Goal: Check status: Check status

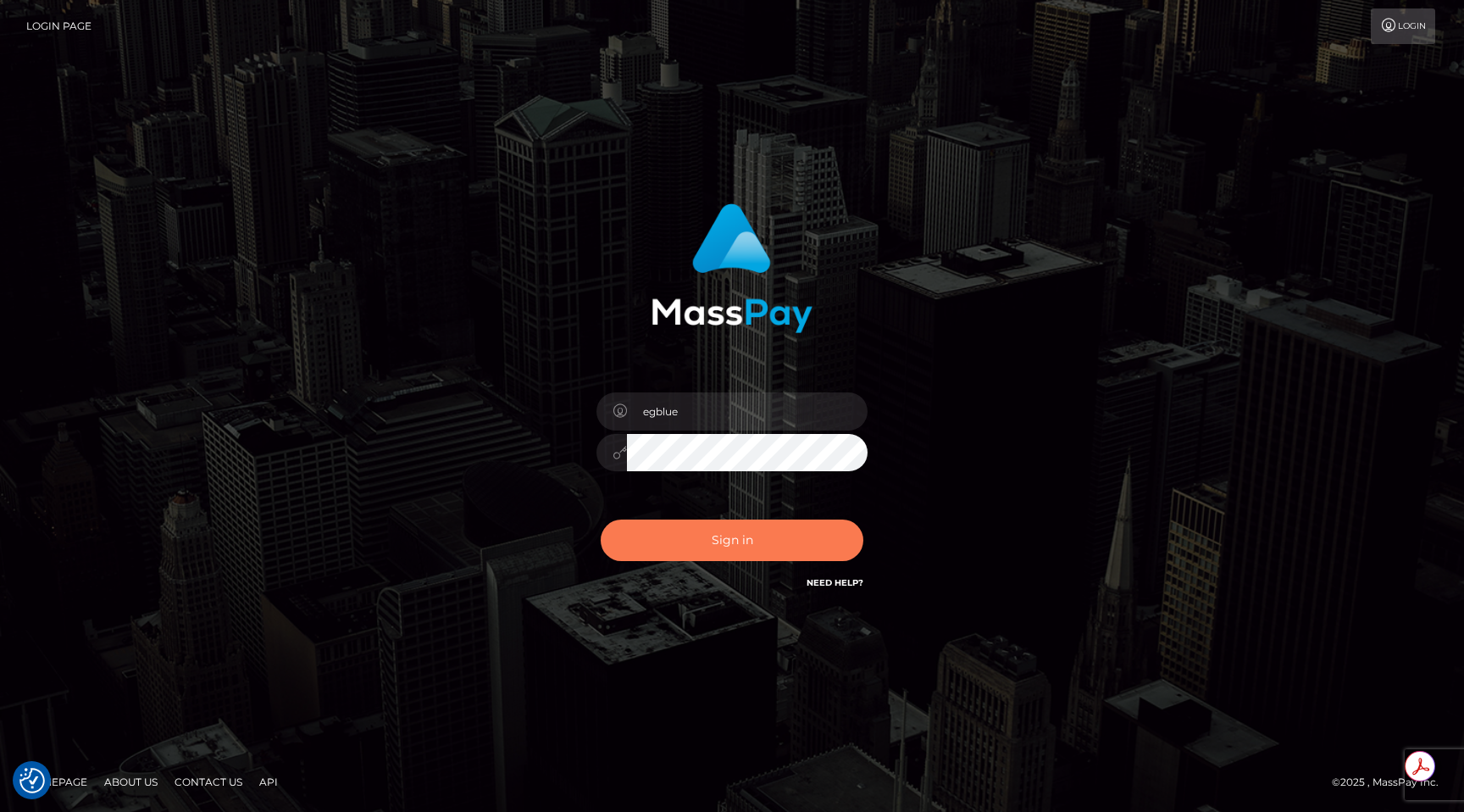
click at [657, 534] on button "Sign in" at bounding box center [732, 540] width 263 height 42
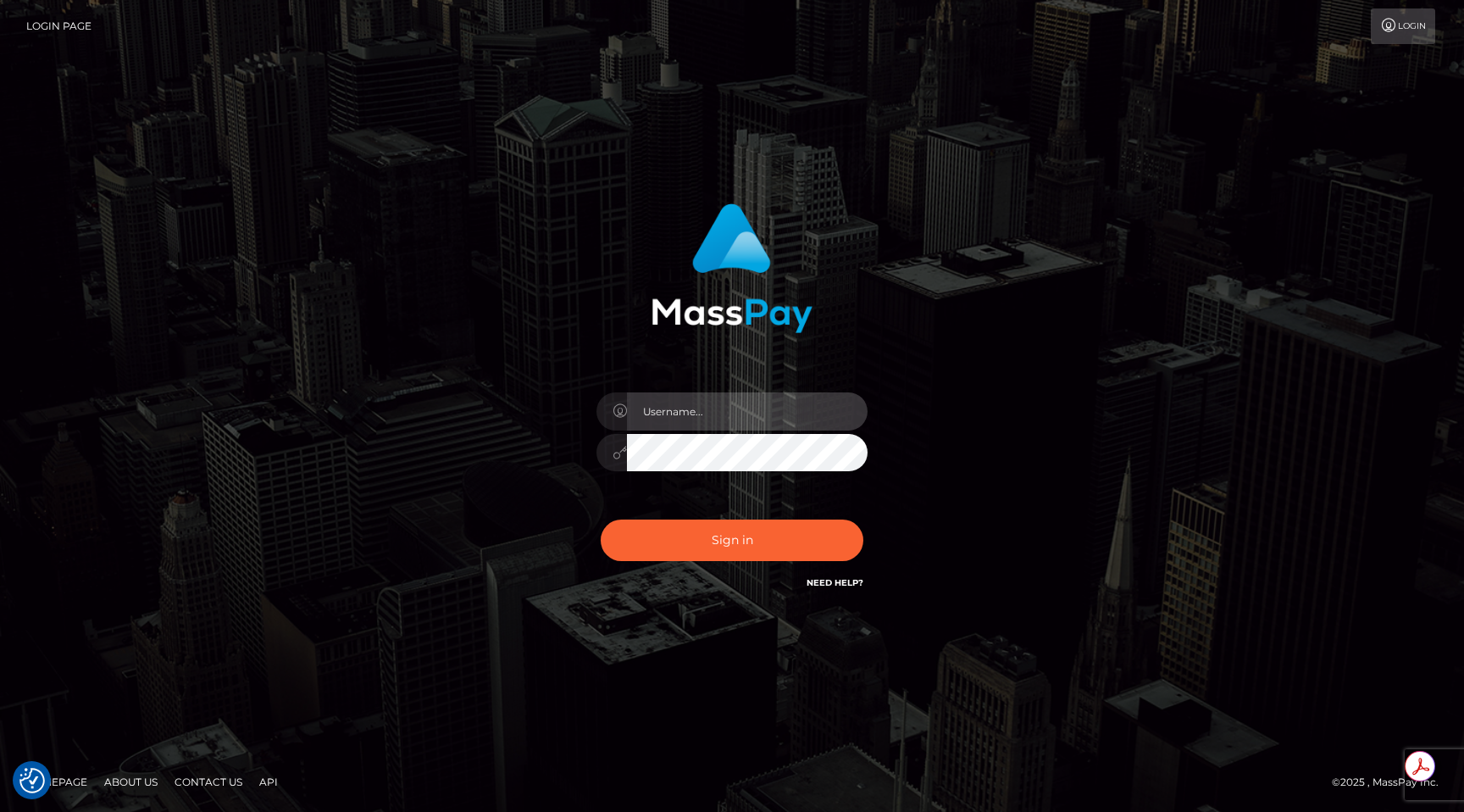
type input "egblue"
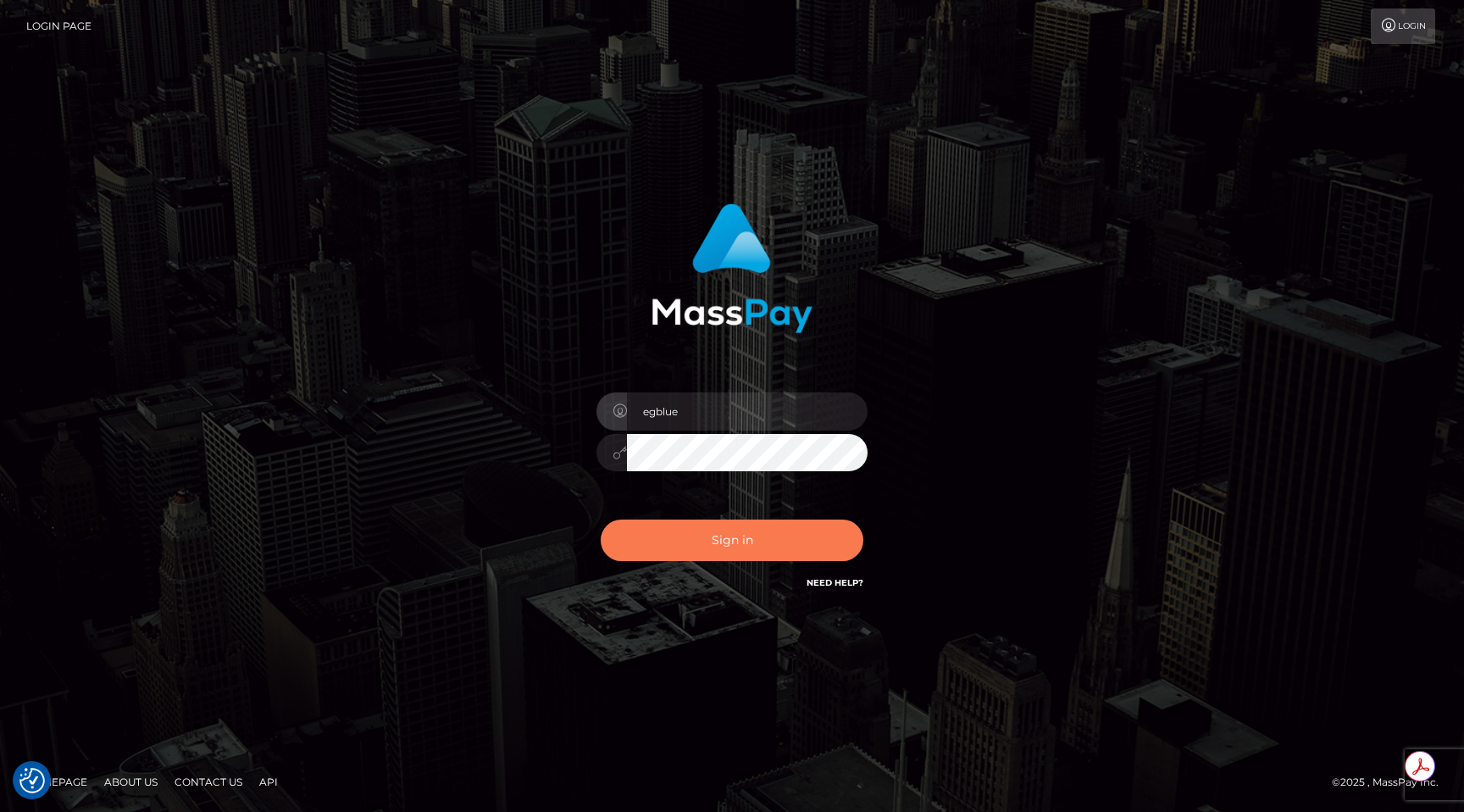
click at [657, 534] on button "Sign in" at bounding box center [732, 540] width 263 height 42
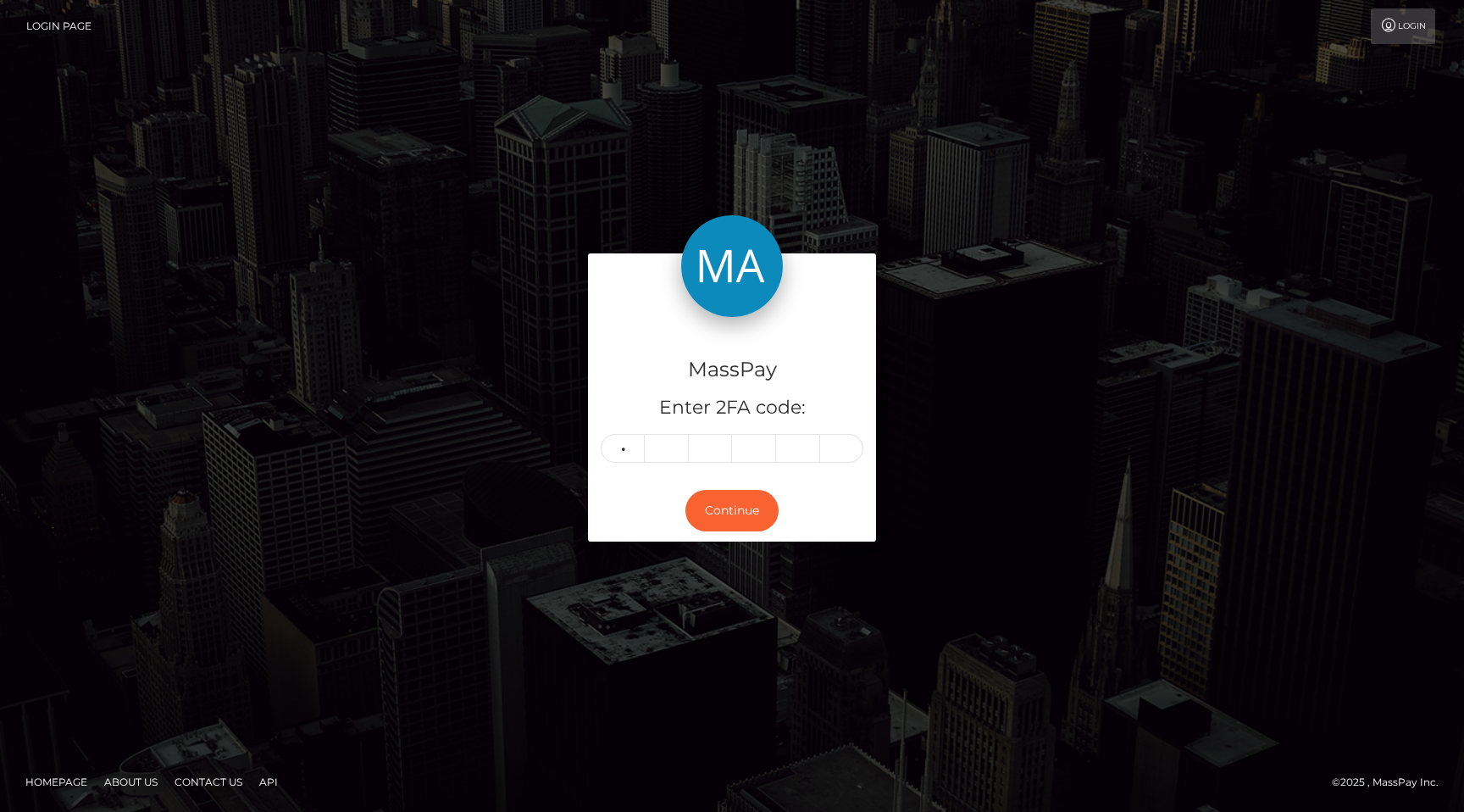
type input "2"
type input "1"
type input "3"
type input "0"
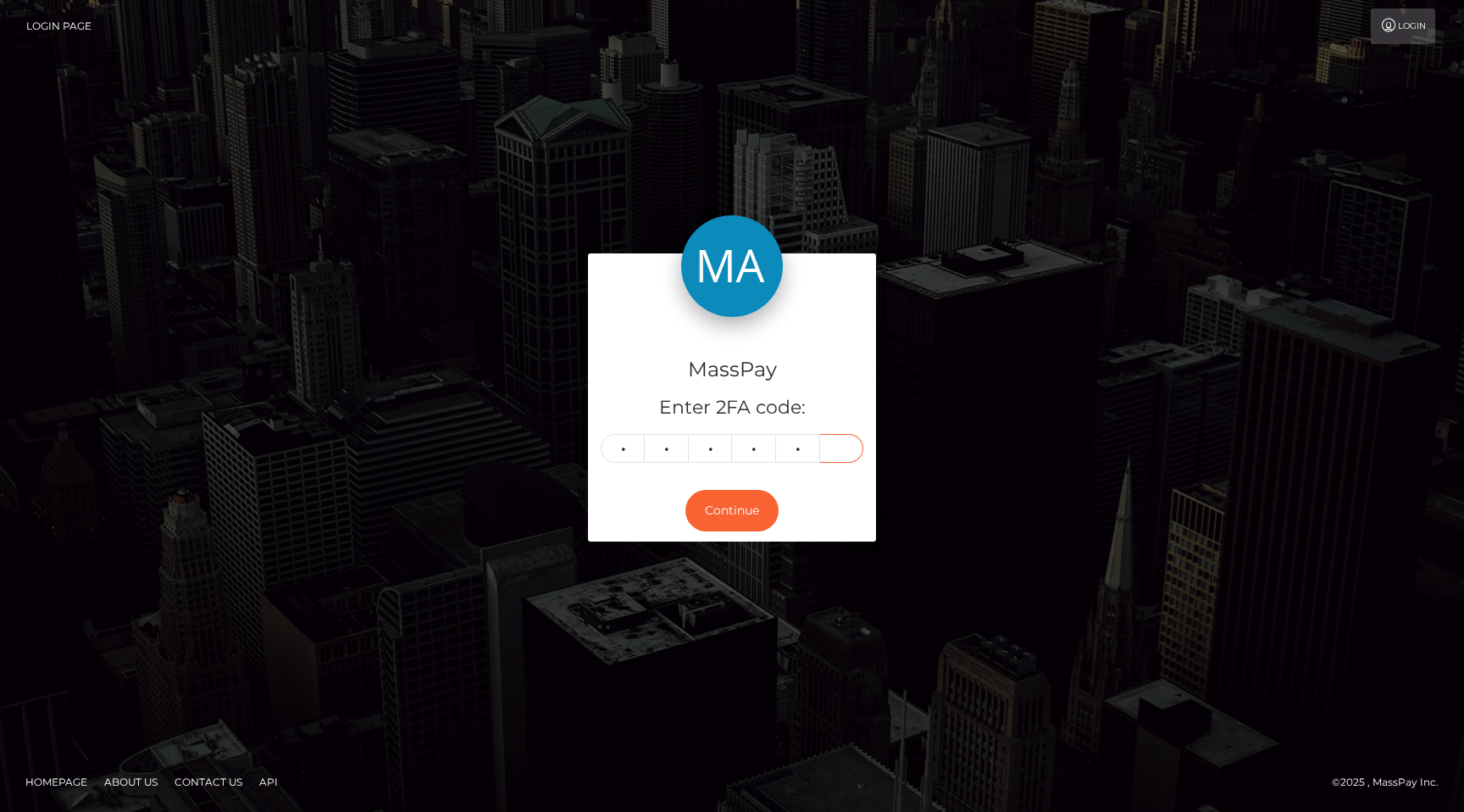
type input "6"
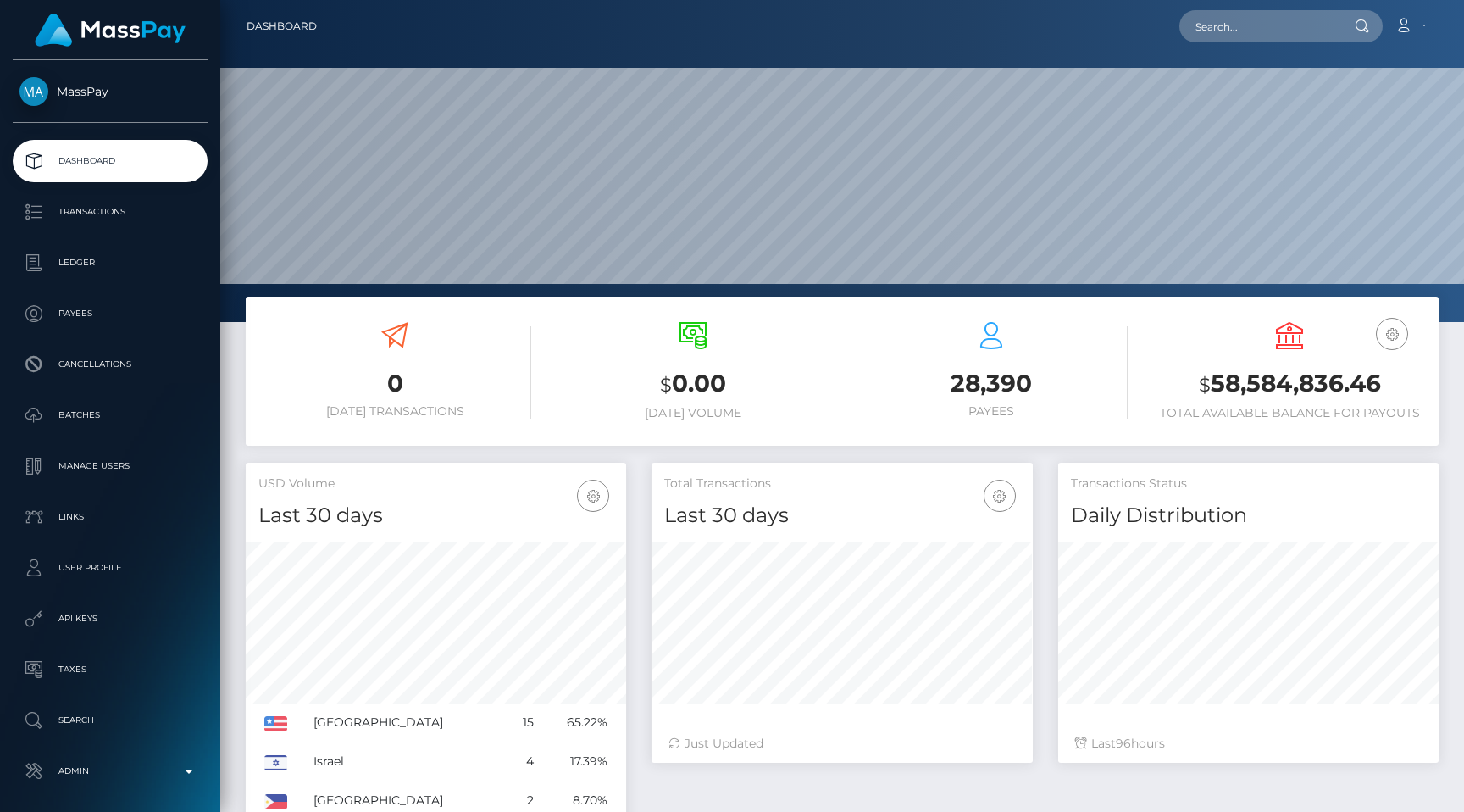
scroll to position [300, 380]
click at [1224, 37] on input "text" at bounding box center [1258, 25] width 159 height 32
paste input "611f1fa0-6832-11f0-a026-06178c1a380f"
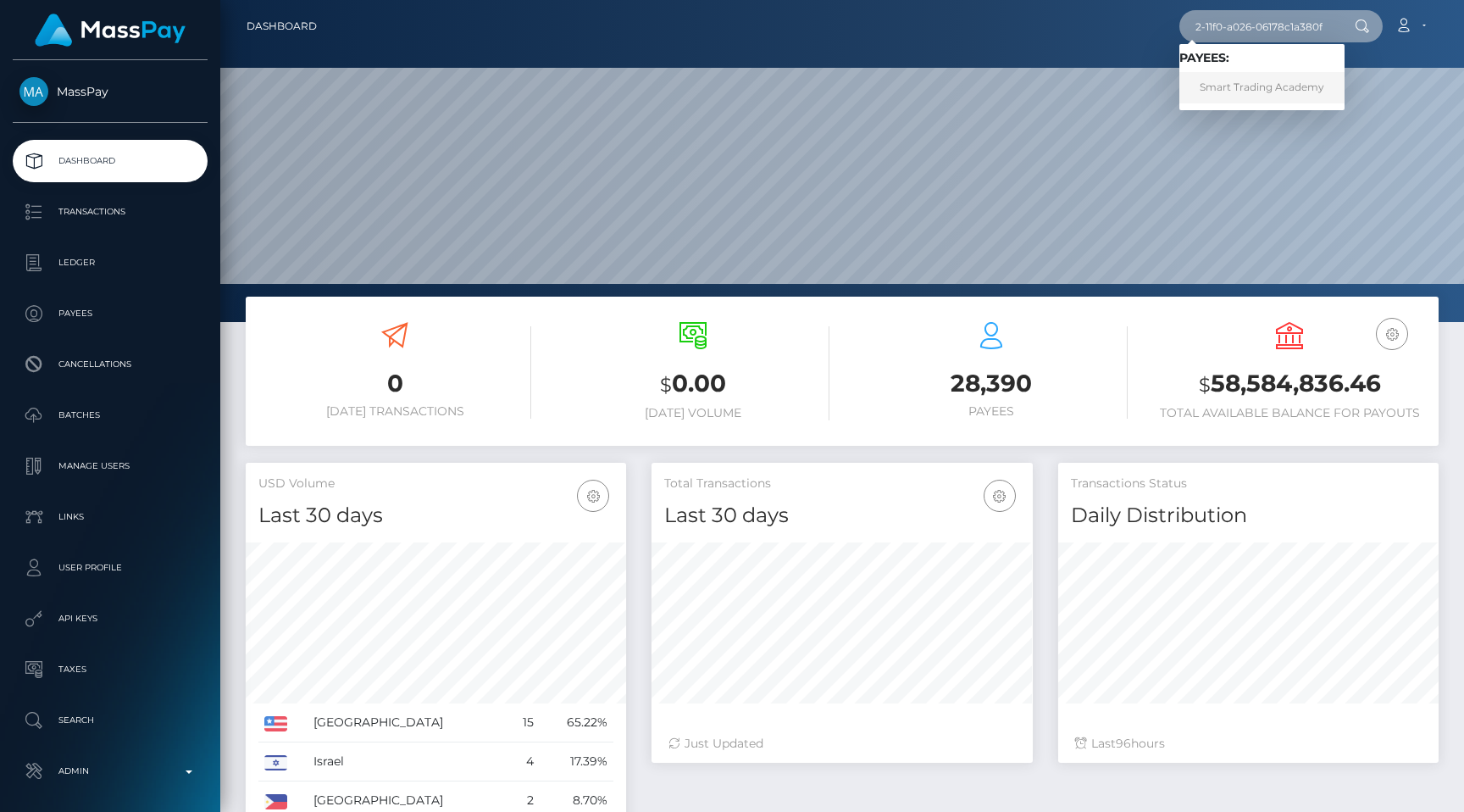
type input "611f1fa0-6832-11f0-a026-06178c1a380f"
click at [1243, 74] on link "Smart Trading Academy" at bounding box center [1262, 87] width 165 height 31
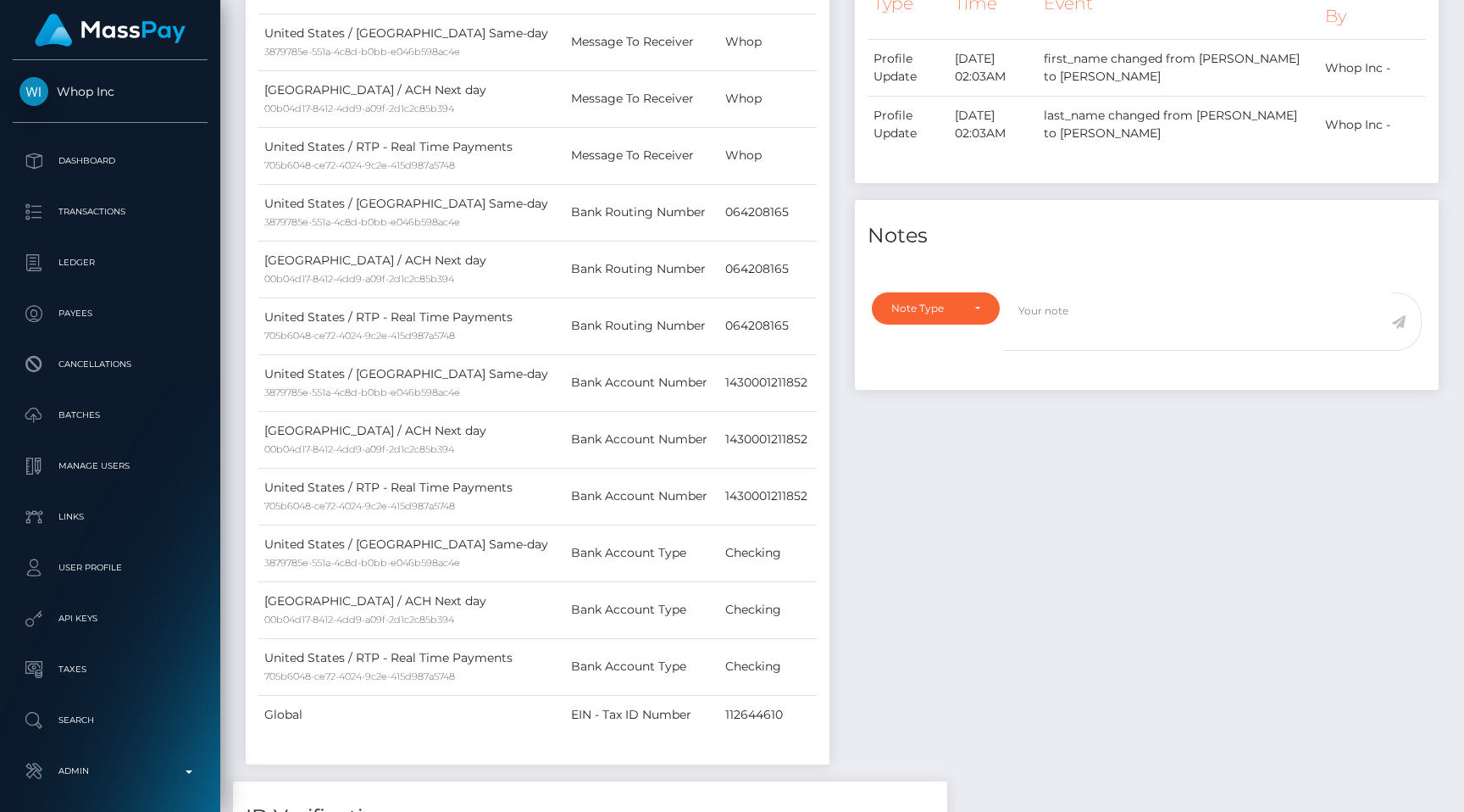
scroll to position [204, 380]
click at [148, 154] on p "Dashboard" at bounding box center [109, 161] width 181 height 25
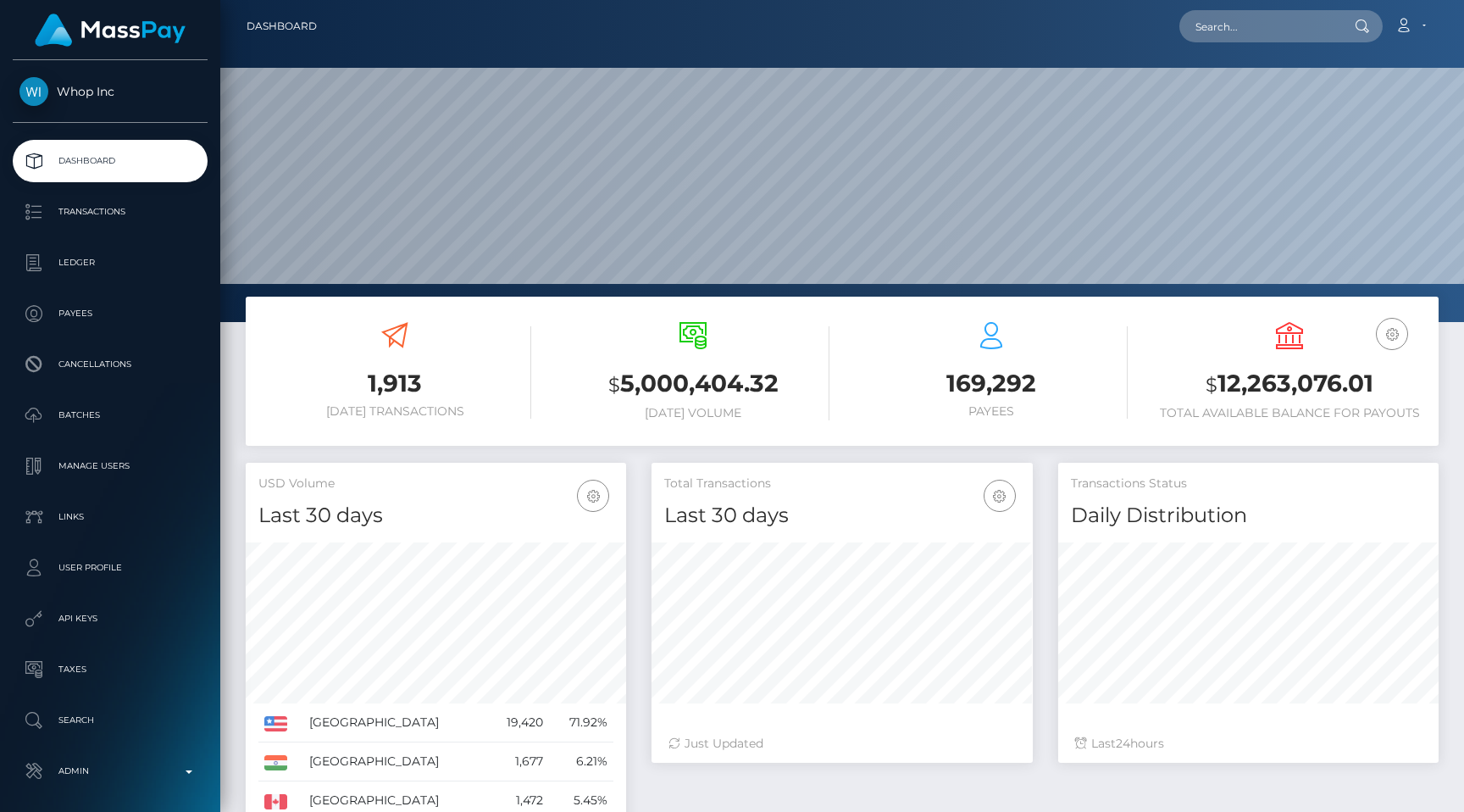
scroll to position [300, 380]
click at [640, 466] on div "Total Transactions Last 30 days Last 30 days Last 60 days Last 90 days Just Upd…" at bounding box center [842, 621] width 406 height 317
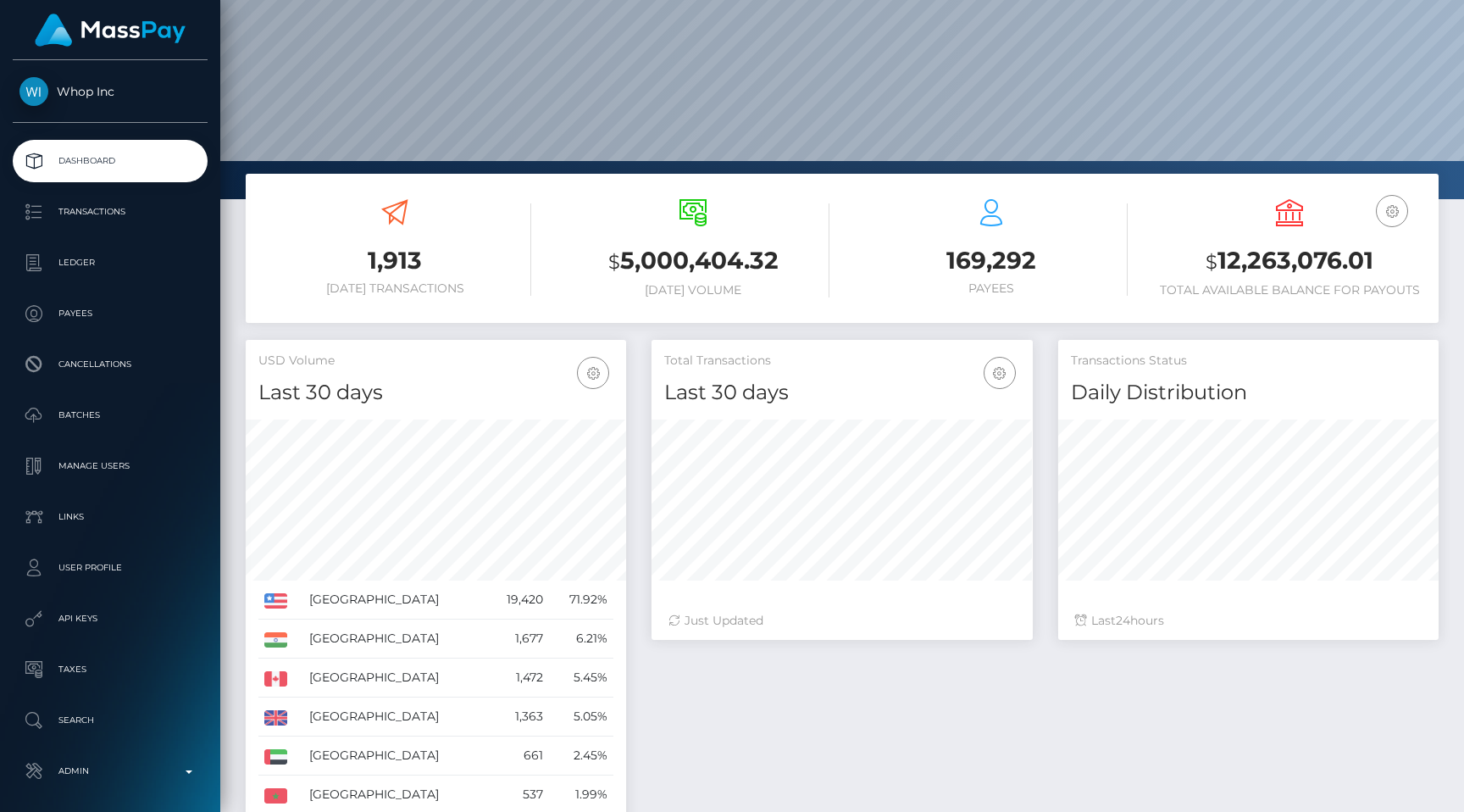
scroll to position [0, 0]
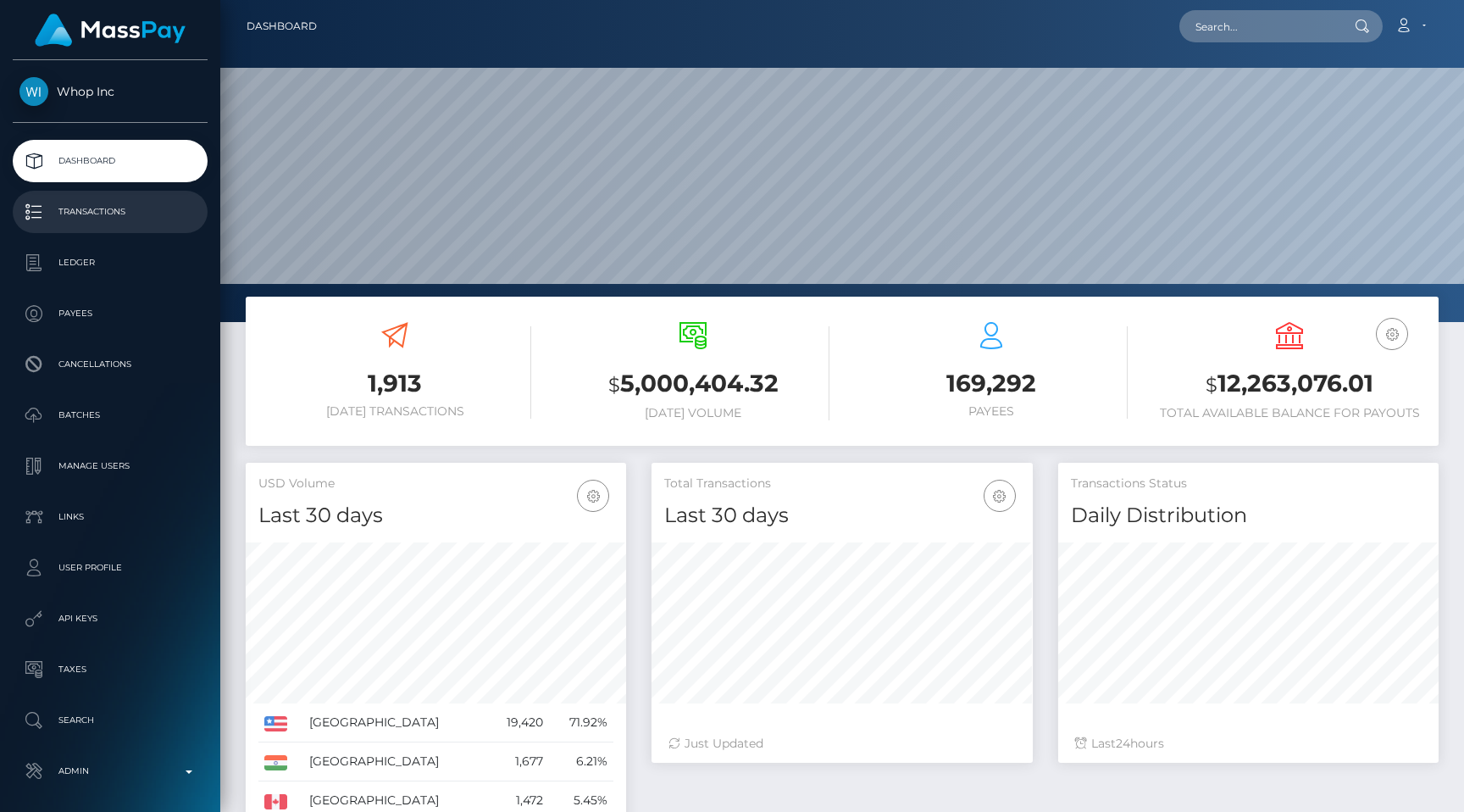
click at [102, 204] on p "Transactions" at bounding box center [109, 212] width 181 height 25
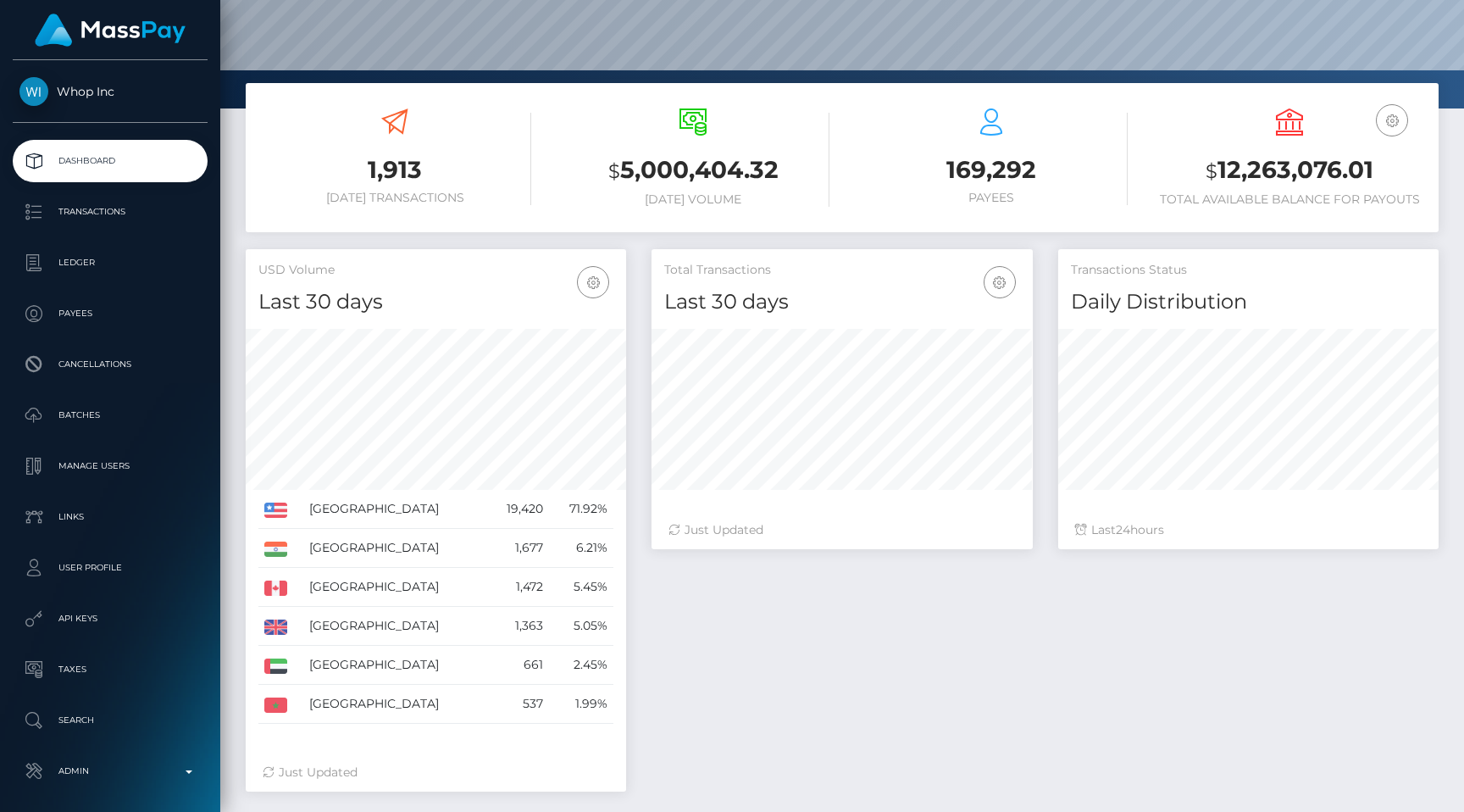
scroll to position [294, 0]
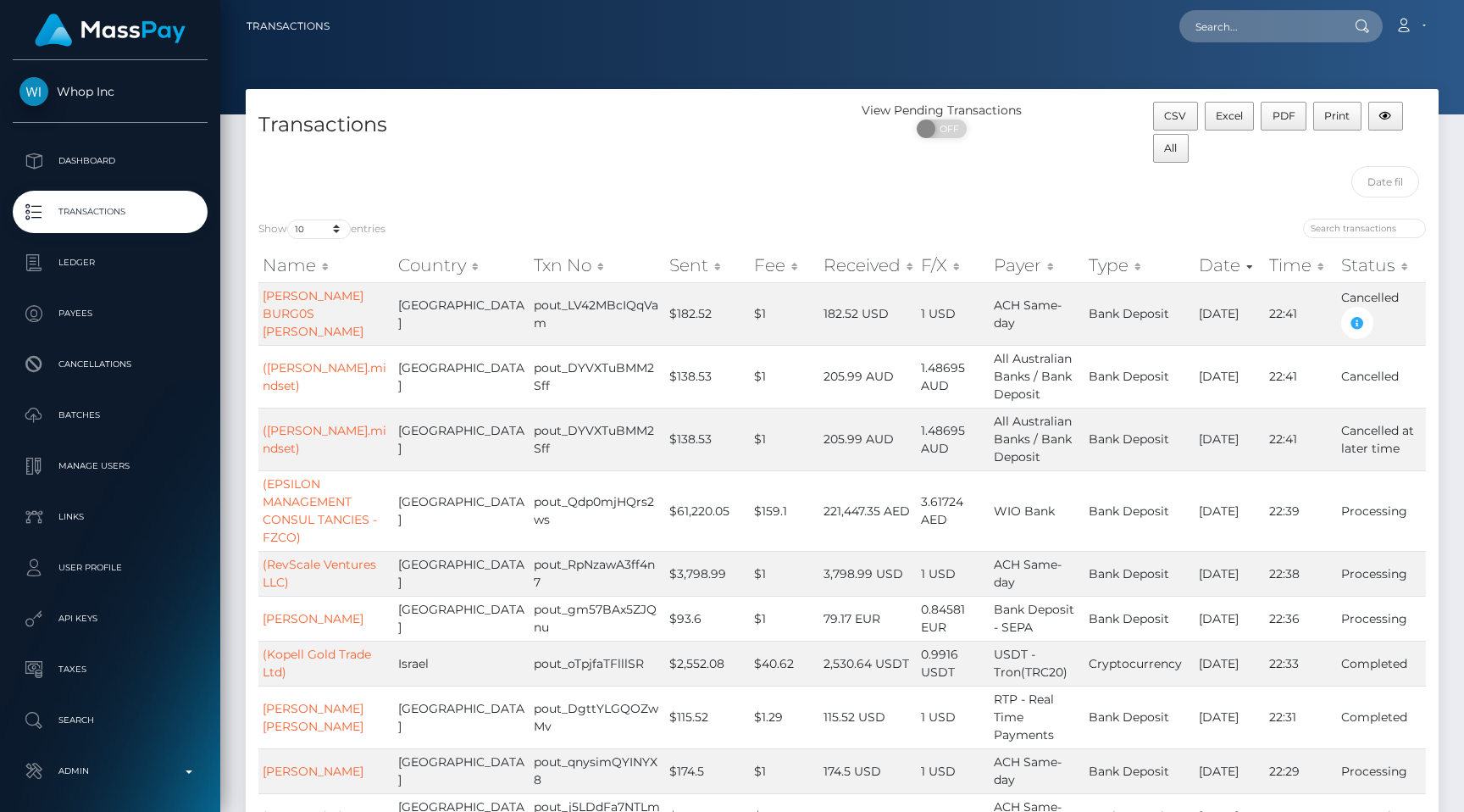
click at [575, 152] on div "Transactions" at bounding box center [544, 154] width 597 height 105
click at [306, 230] on select "10 25 50 100 250 500 1,000 3,500 All" at bounding box center [319, 228] width 64 height 19
select select "250"
click at [289, 219] on select "10 25 50 100 250 500 1,000 3,500 All" at bounding box center [319, 228] width 64 height 19
click at [491, 194] on div "Transactions" at bounding box center [544, 154] width 597 height 105
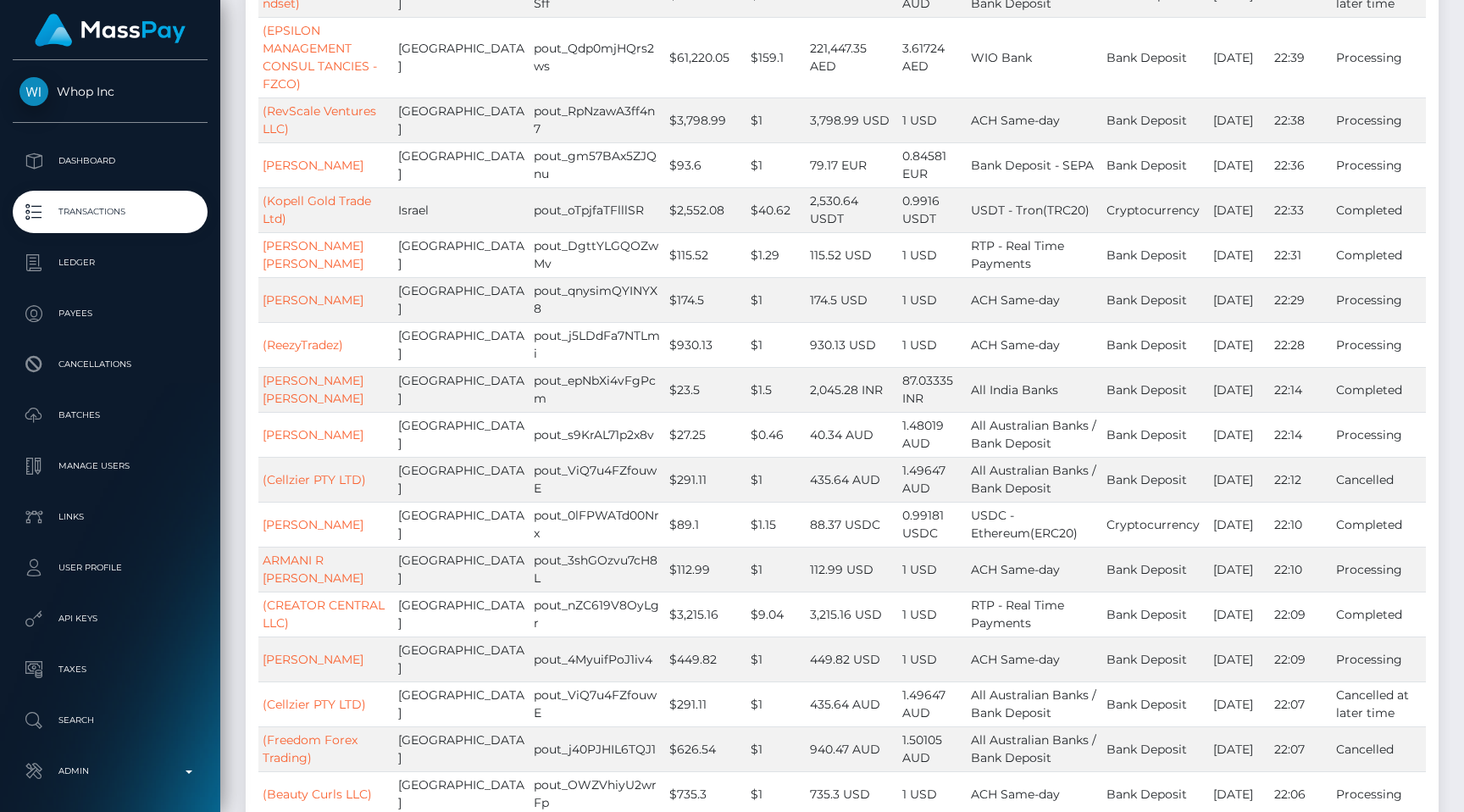
scroll to position [479, 0]
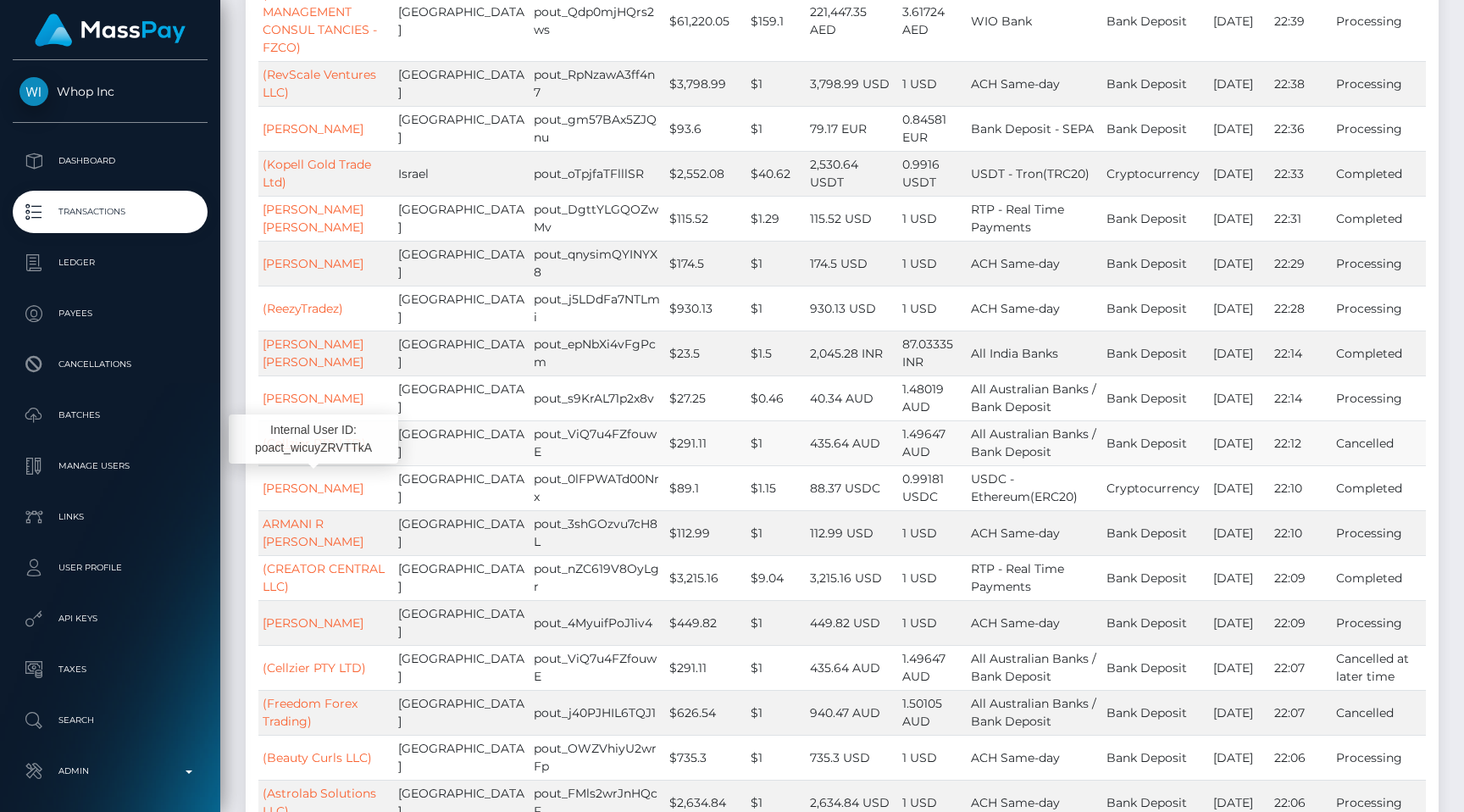
click at [312, 451] on link "(Cellzier PTY LTD)" at bounding box center [315, 443] width 104 height 15
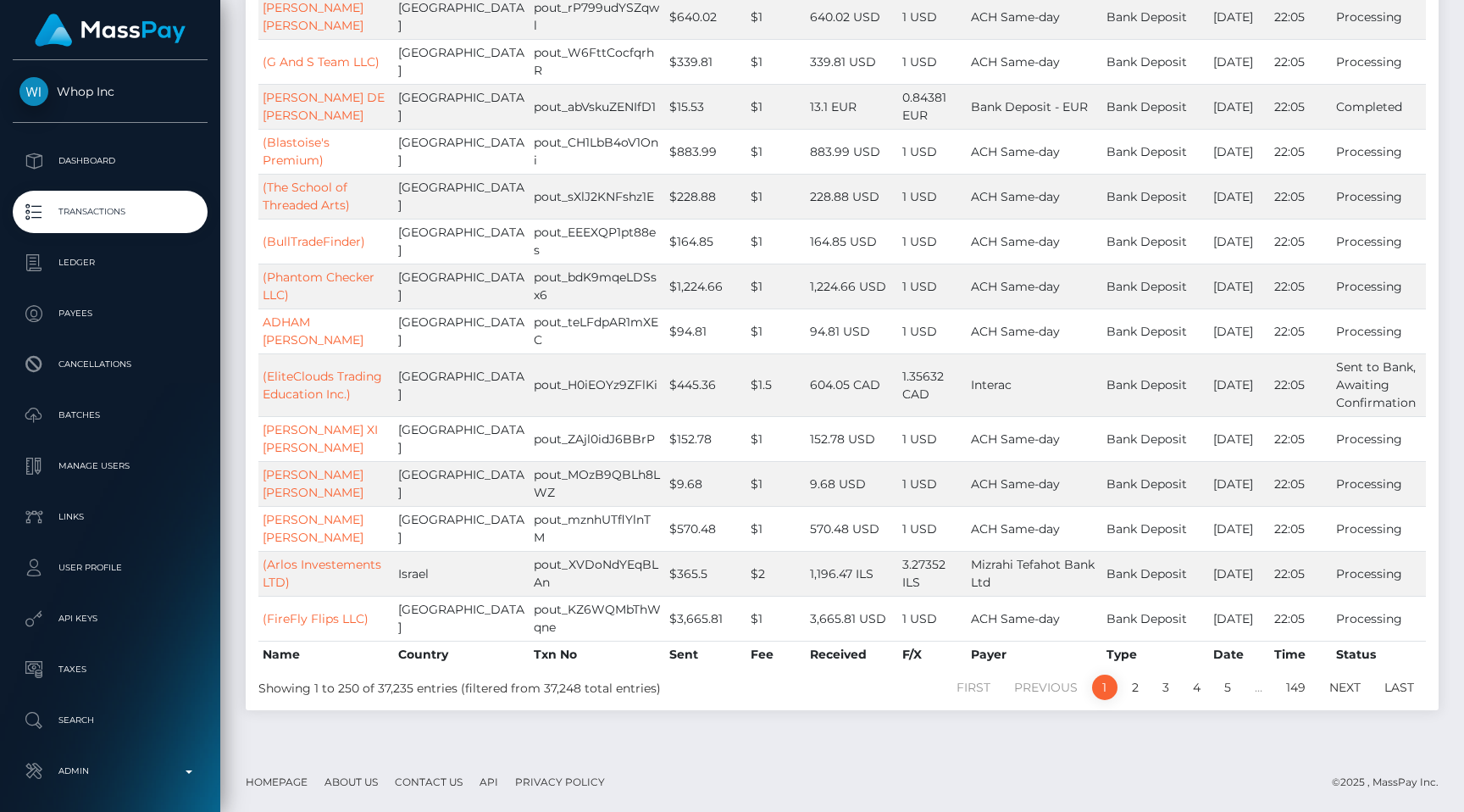
scroll to position [11374, 0]
click at [302, 590] on link "(Arlos Investements LTD)" at bounding box center [322, 573] width 118 height 33
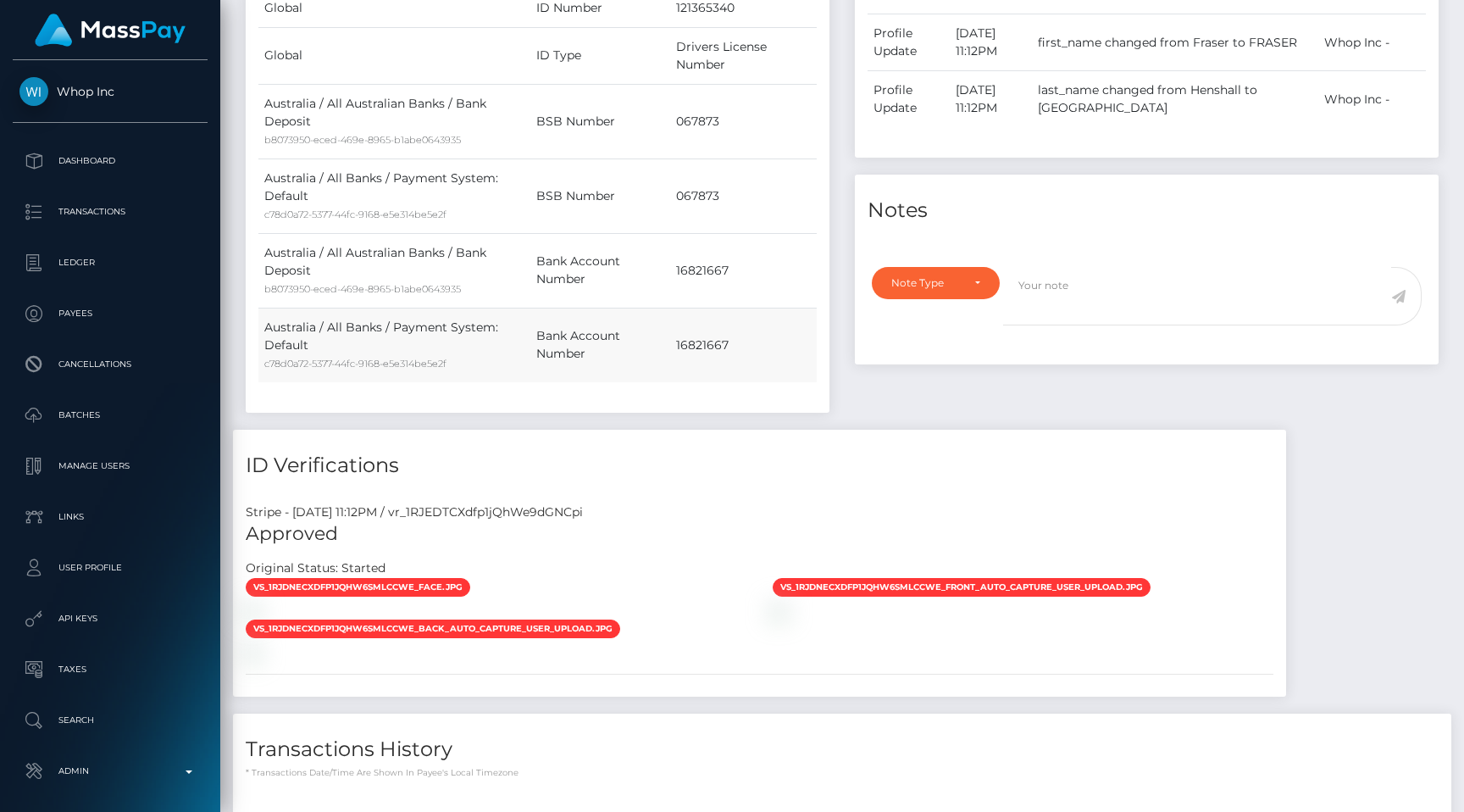
scroll to position [934, 0]
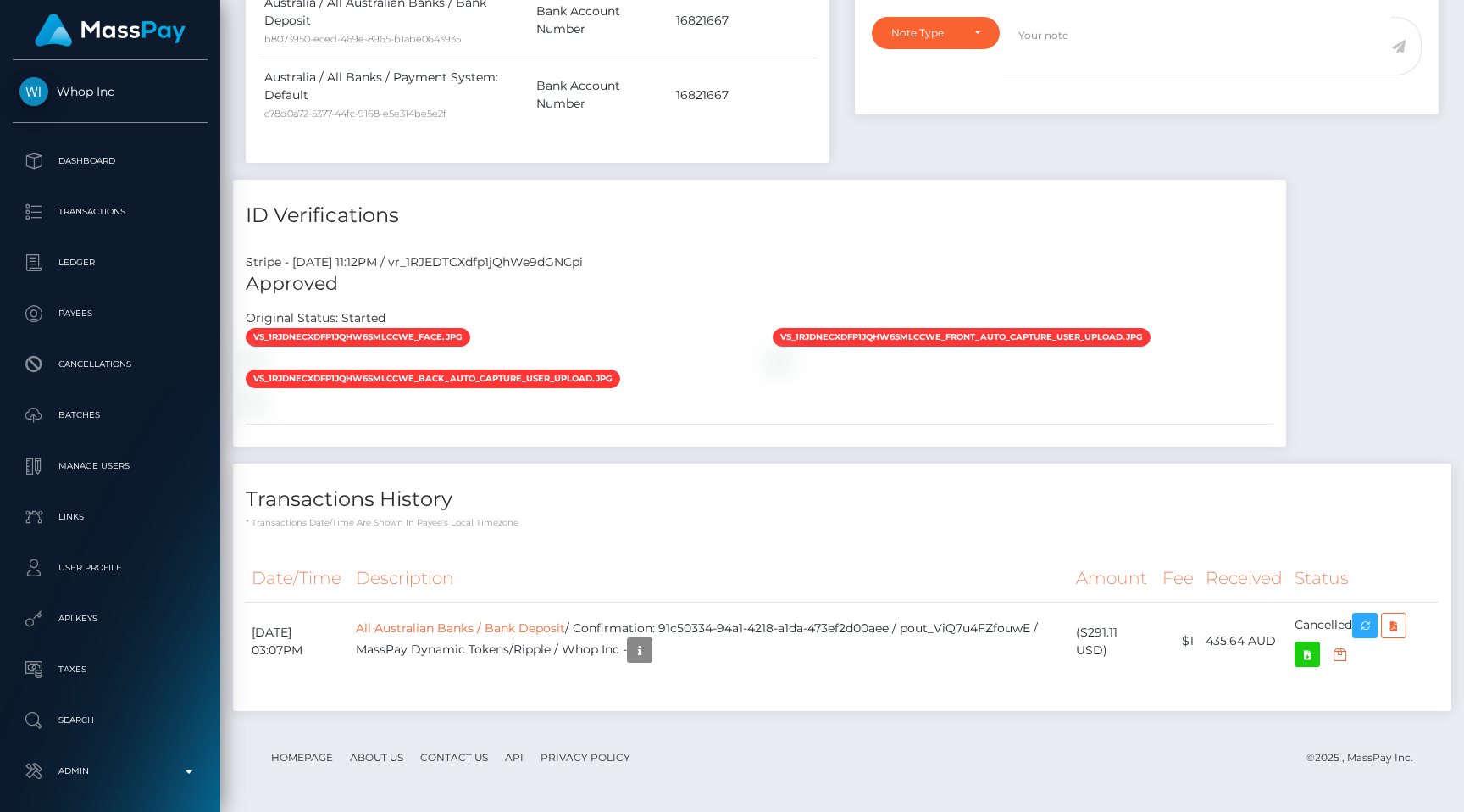
click at [517, 267] on div "Stripe - [DATE] 11:12PM / vr_1RJEDTCXdfp1jQhWe9dGNCpi" at bounding box center [759, 263] width 1053 height 18
copy div "vr_1RJEDTCXdfp1jQhWe9dGNCpi"
drag, startPoint x: 702, startPoint y: 625, endPoint x: 936, endPoint y: 629, distance: 234.0
click at [936, 629] on td "All Australian Banks / Bank Deposit / Confirmation: 91c50334-94a1-4218-a1da-473…" at bounding box center [710, 641] width 720 height 79
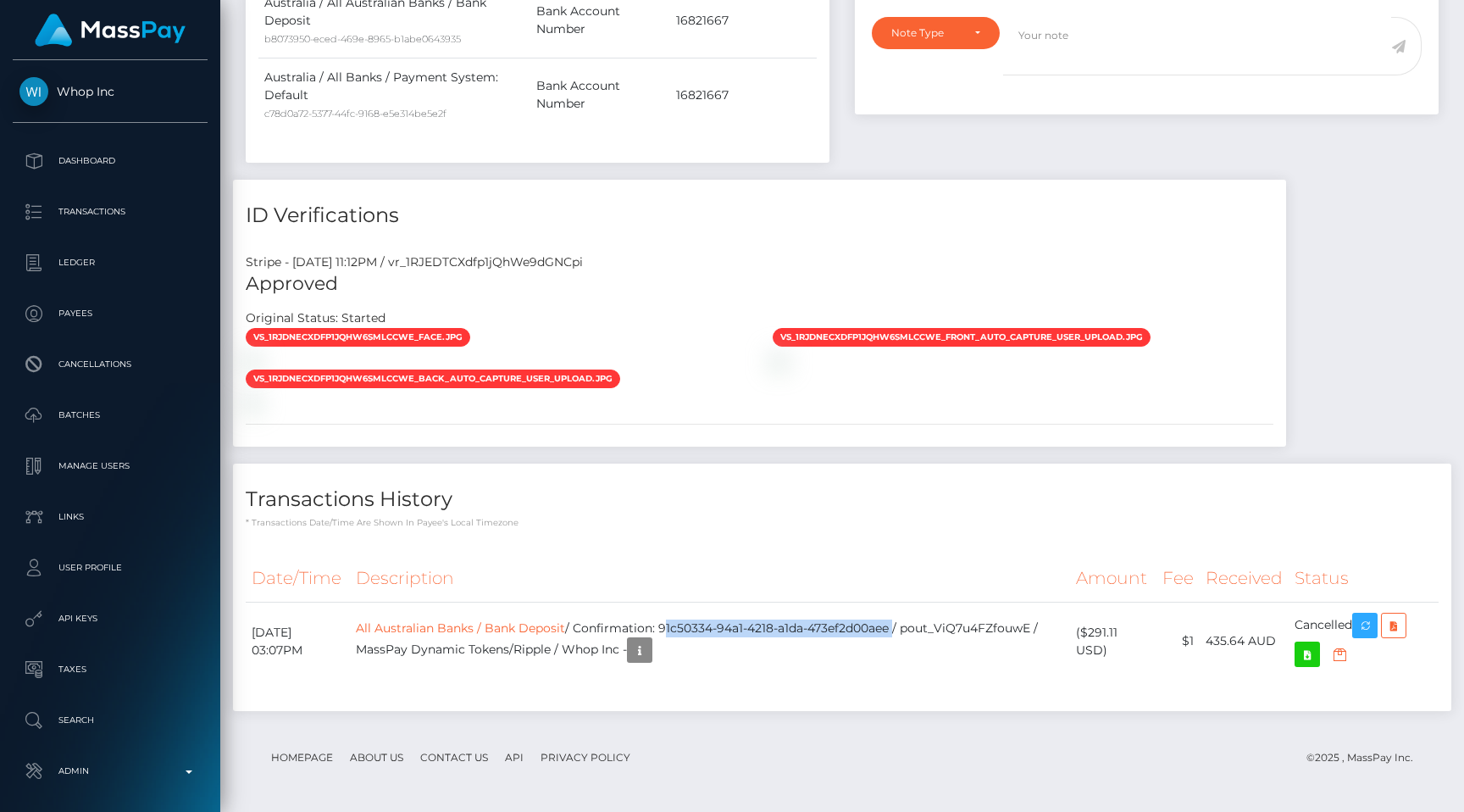
copy td "91c50334-94a1-4218-a1da-473ef2d00aee"
click at [498, 248] on div "Stripe - July 23, 2025 11:12PM / vr_1RJEDTCXdfp1jQhWe9dGNCpi Approved Original …" at bounding box center [759, 344] width 1053 height 206
click at [498, 271] on h5 "Approved" at bounding box center [759, 284] width 1028 height 26
click at [501, 266] on div "Stripe - July 23, 2025 11:12PM / vr_1RJEDTCXdfp1jQhWe9dGNCpi" at bounding box center [759, 263] width 1053 height 18
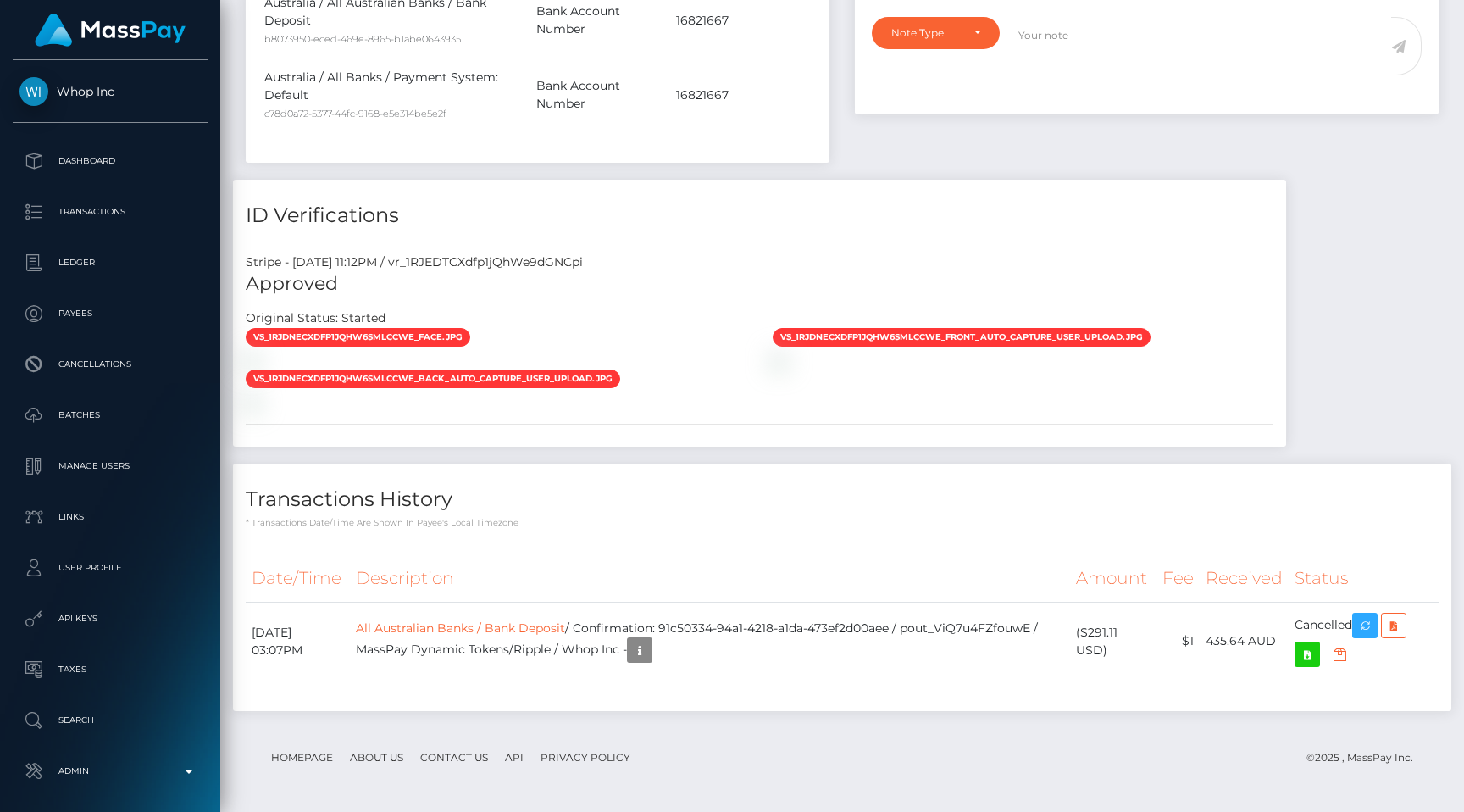
copy div "vr_1RJEDTCXdfp1jQhWe9dGNCpi"
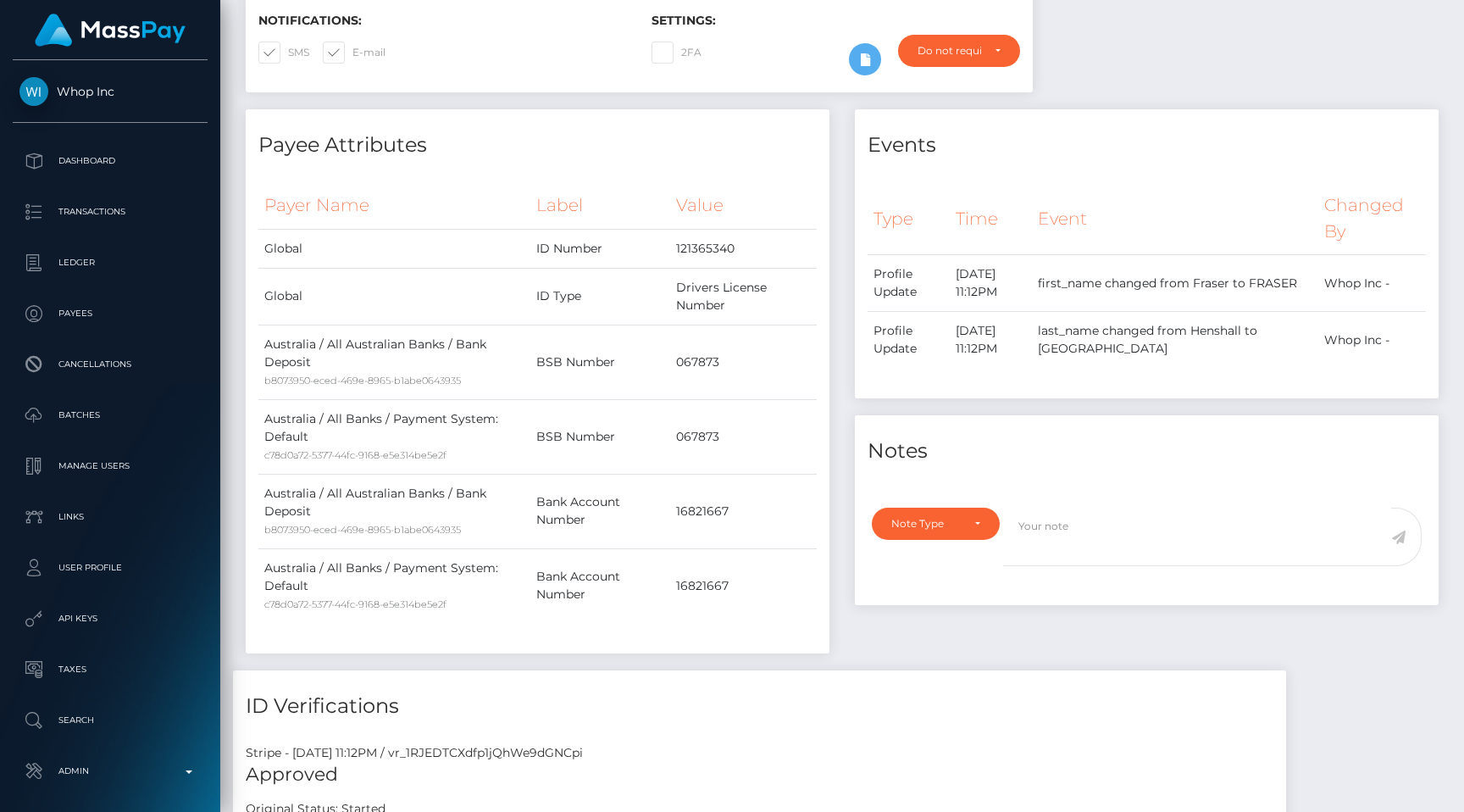
scroll to position [397, 0]
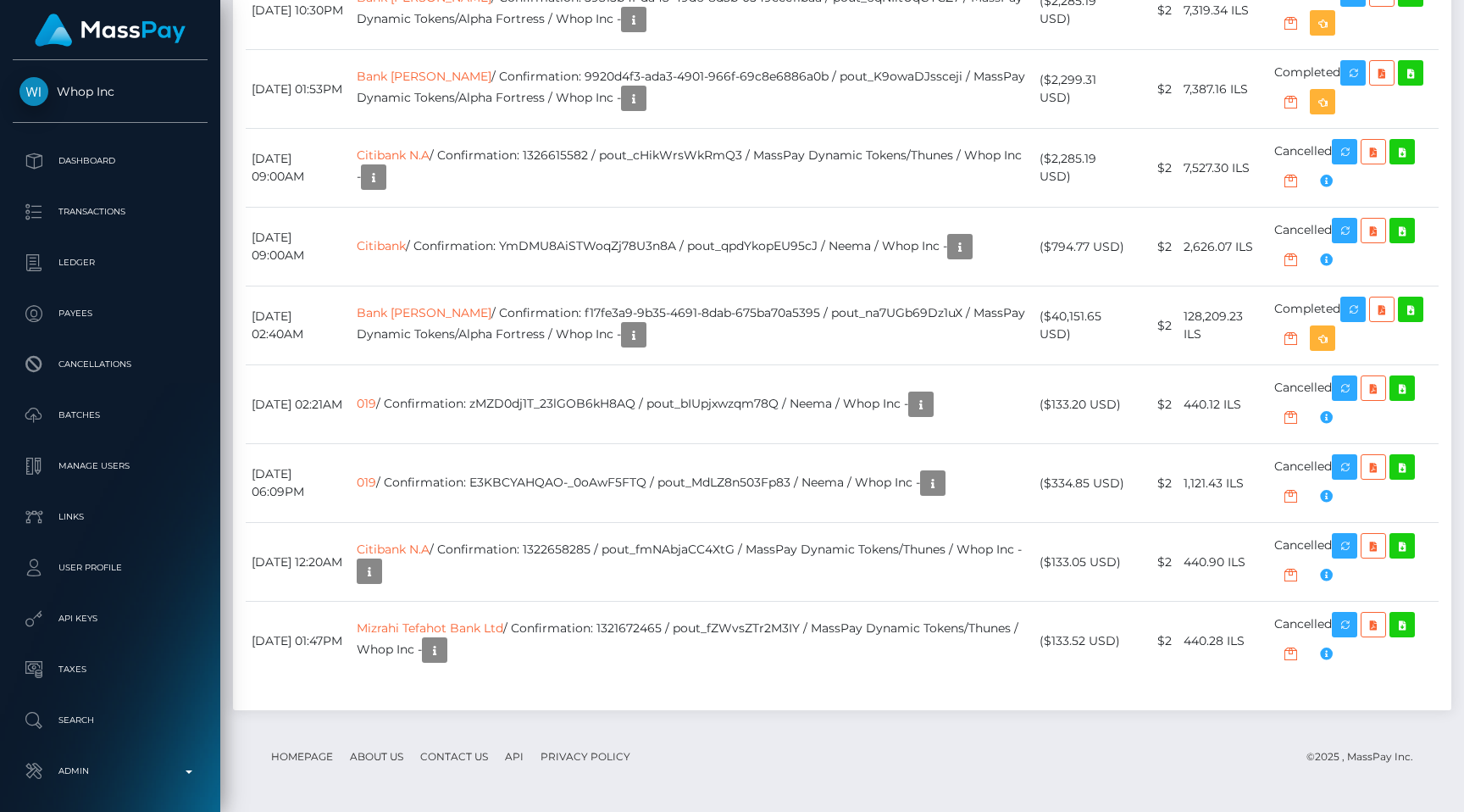
scroll to position [3283, 0]
